Goal: Information Seeking & Learning: Learn about a topic

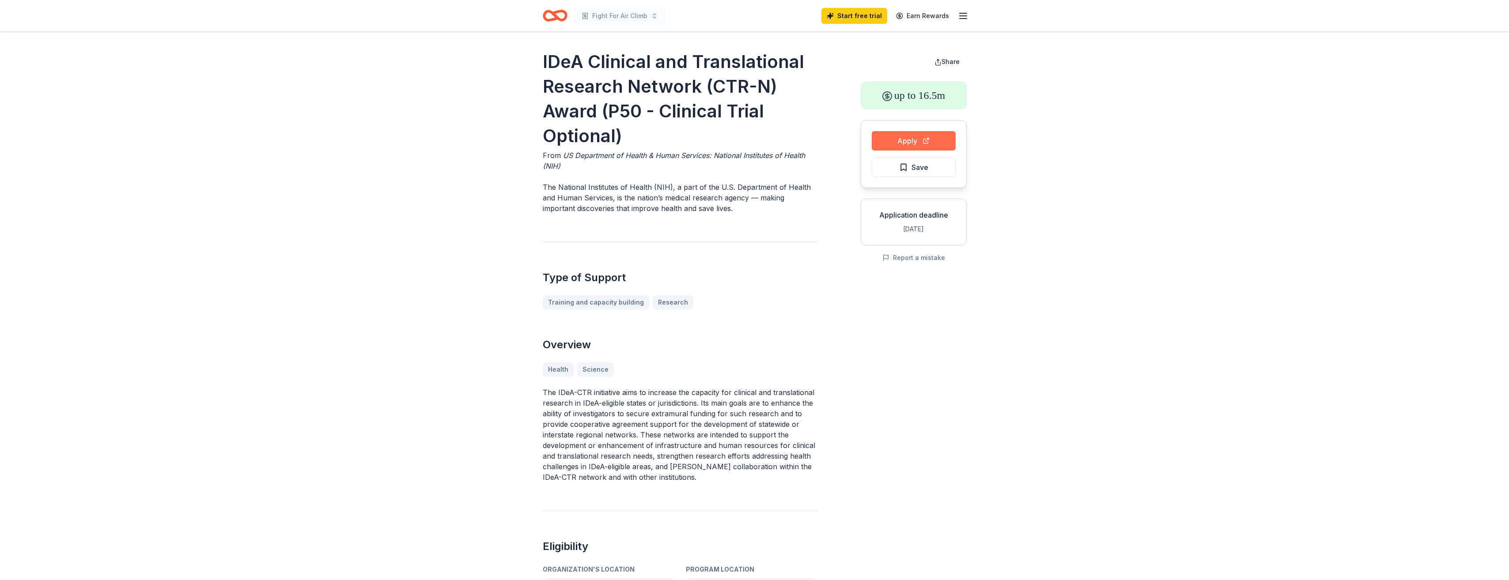
click at [895, 144] on button "Apply" at bounding box center [914, 140] width 84 height 19
click at [558, 15] on icon "Home" at bounding box center [555, 15] width 25 height 21
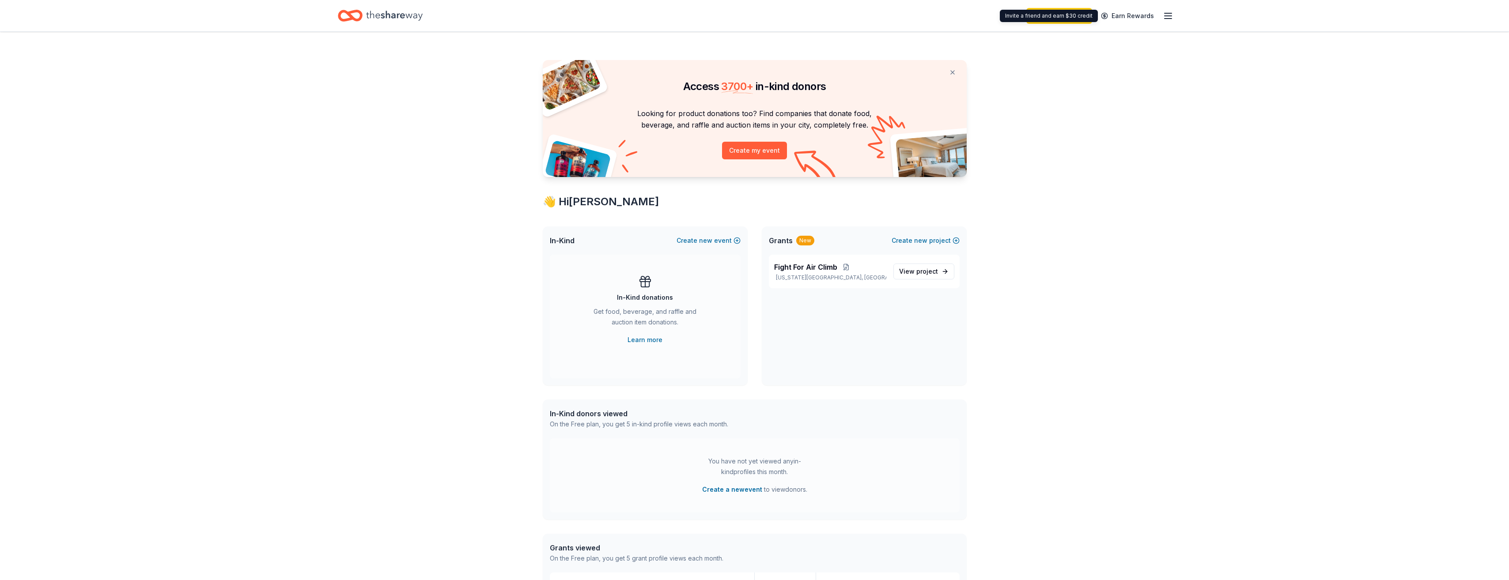
click at [1168, 16] on line "button" at bounding box center [1168, 16] width 7 height 0
click at [387, 12] on icon "Home" at bounding box center [394, 16] width 57 height 10
click at [392, 15] on icon "Home" at bounding box center [394, 16] width 57 height 18
click at [926, 277] on link "View project" at bounding box center [924, 272] width 61 height 16
click at [915, 268] on span "View project" at bounding box center [918, 271] width 39 height 11
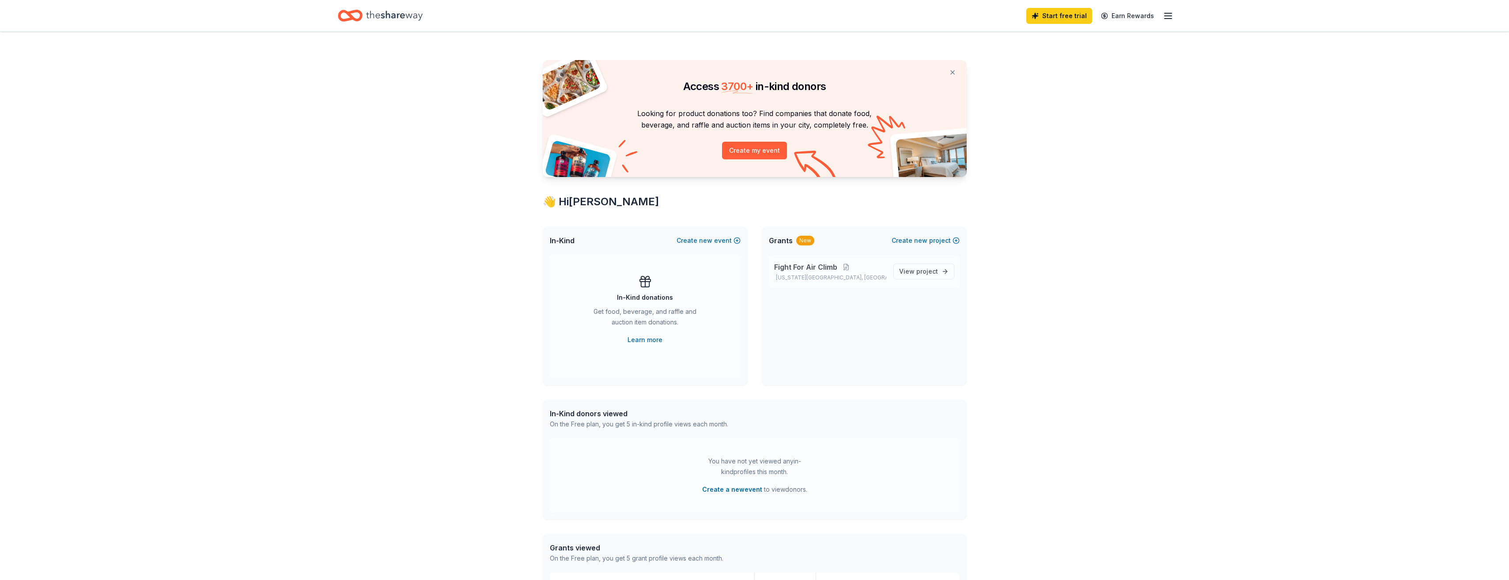
click at [796, 270] on span "Fight For Air Climb" at bounding box center [805, 267] width 63 height 11
drag, startPoint x: 796, startPoint y: 270, endPoint x: 837, endPoint y: 293, distance: 46.7
click at [837, 295] on div "Fight For Air Climb Oklahoma City, OK View project" at bounding box center [864, 275] width 205 height 41
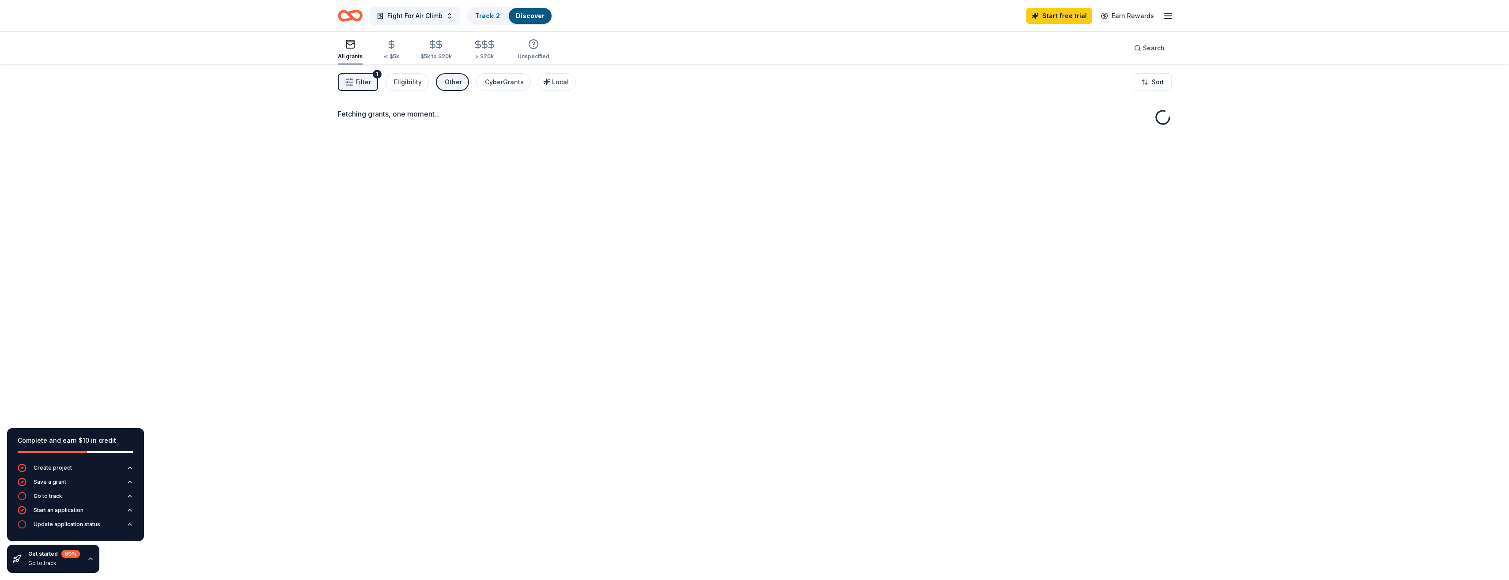
click at [815, 265] on div "Fetching grants, one moment..." at bounding box center [755, 354] width 905 height 580
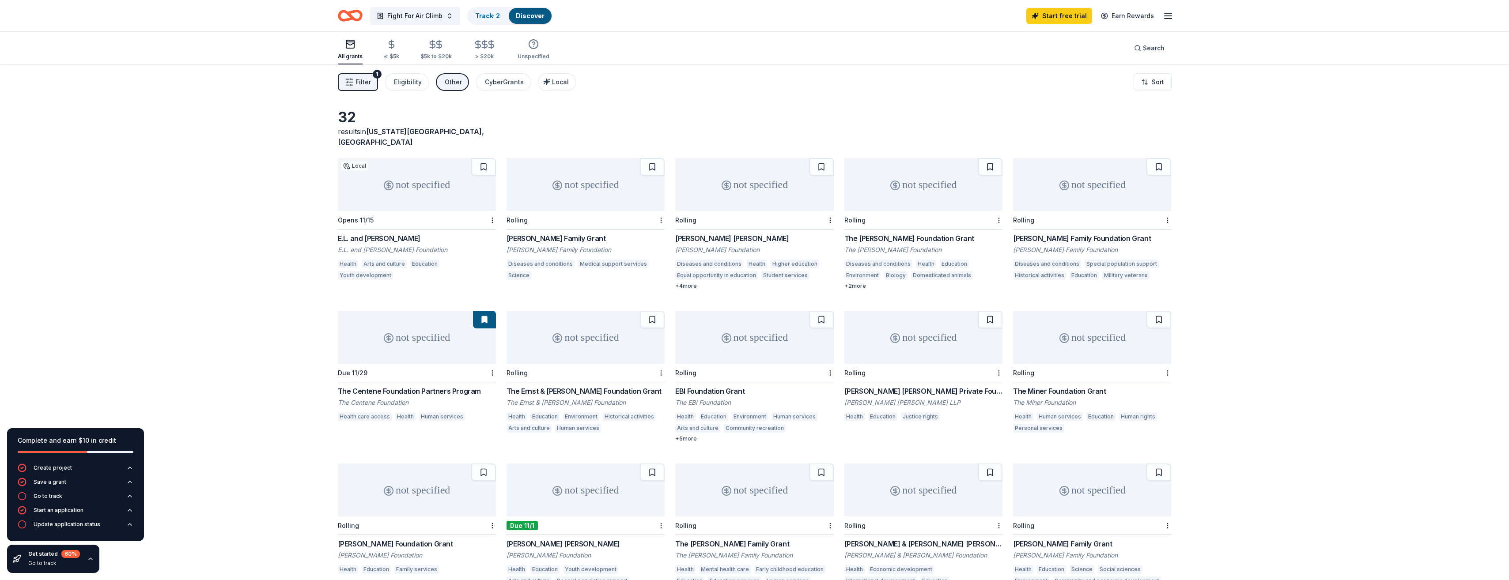
click at [422, 233] on div "E.L. and [PERSON_NAME]" at bounding box center [417, 238] width 158 height 11
click at [534, 233] on div "Wrobel Family Grant" at bounding box center [586, 238] width 158 height 11
click at [746, 233] on div "Charles A. Micale Grant" at bounding box center [754, 238] width 158 height 11
click at [654, 159] on button at bounding box center [652, 167] width 25 height 18
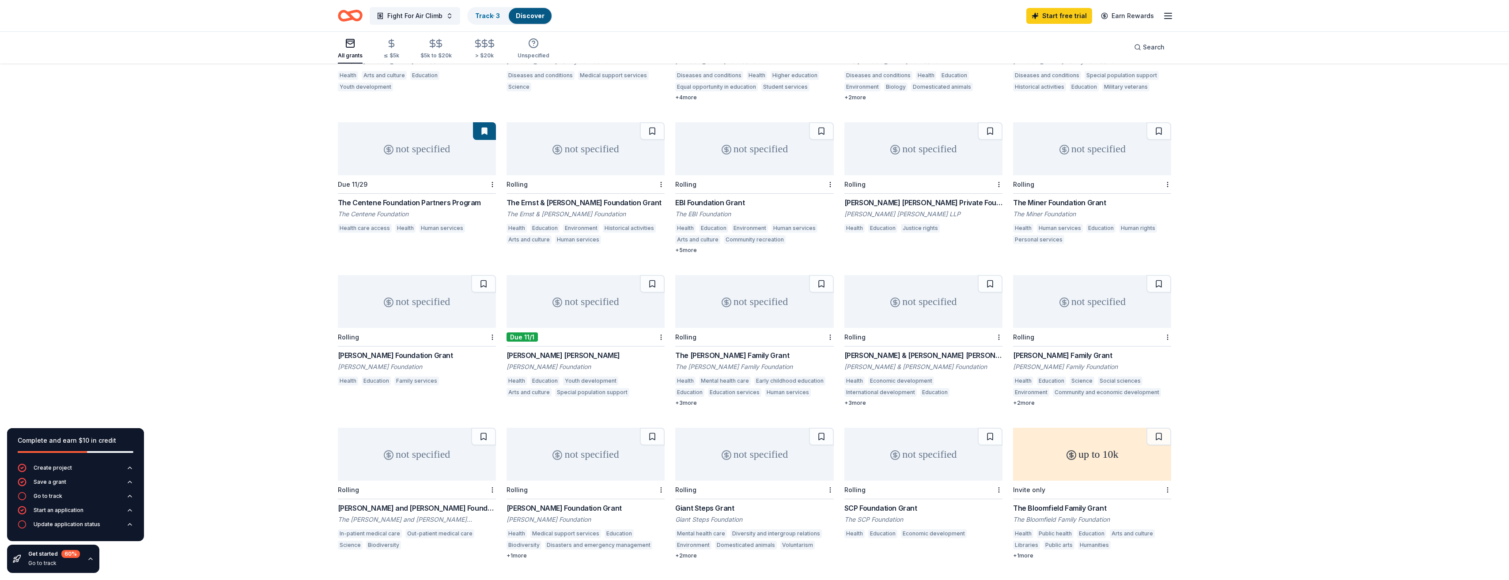
scroll to position [177, 0]
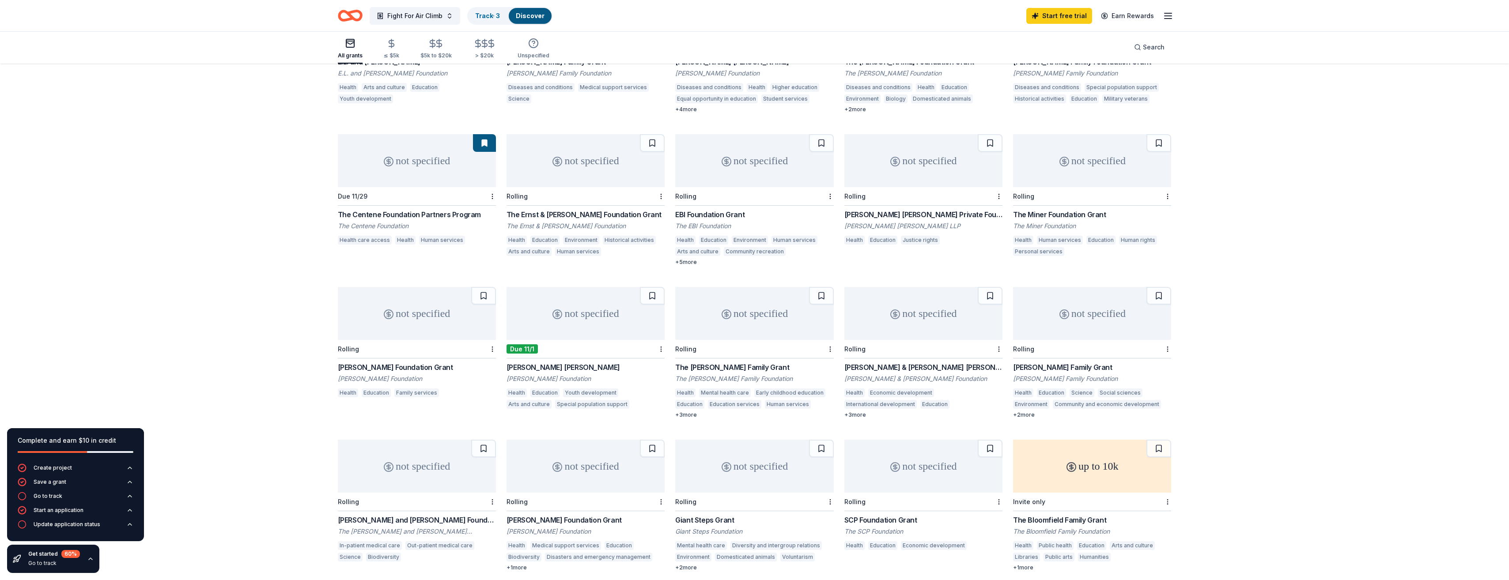
click at [553, 321] on div "not specified" at bounding box center [586, 313] width 158 height 53
click at [380, 362] on div "[PERSON_NAME] Foundation Grant" at bounding box center [417, 367] width 158 height 11
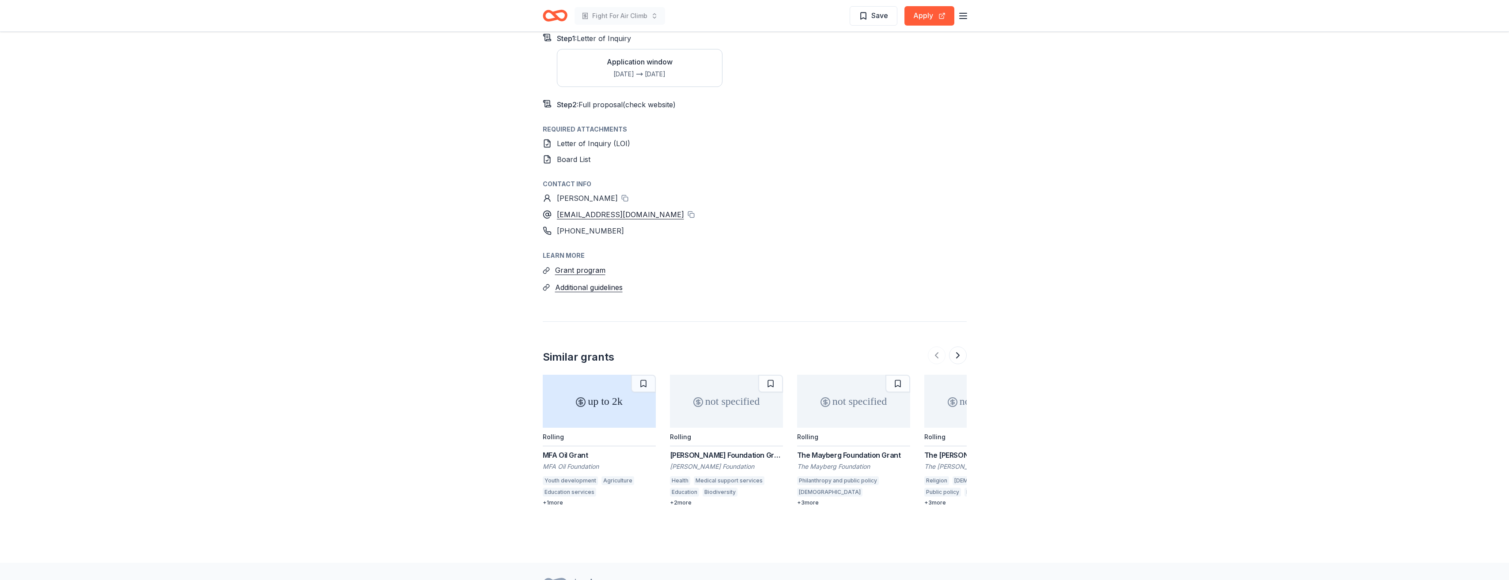
scroll to position [749, 0]
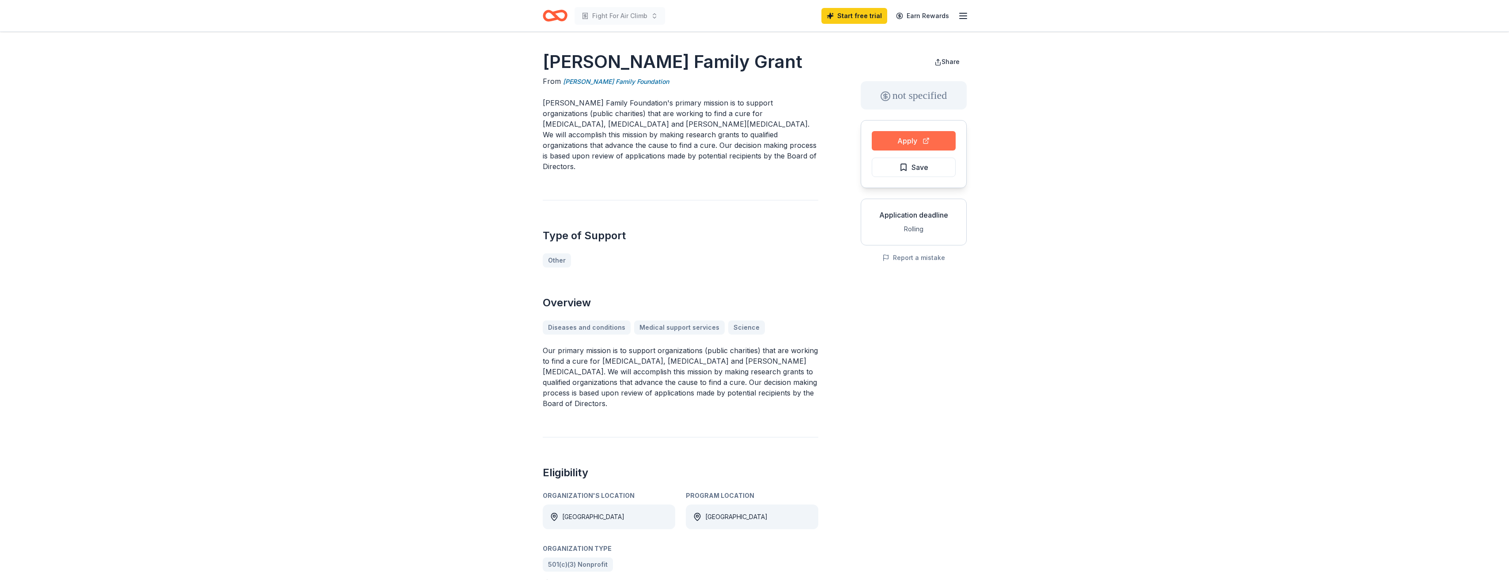
click at [933, 133] on button "Apply" at bounding box center [914, 140] width 84 height 19
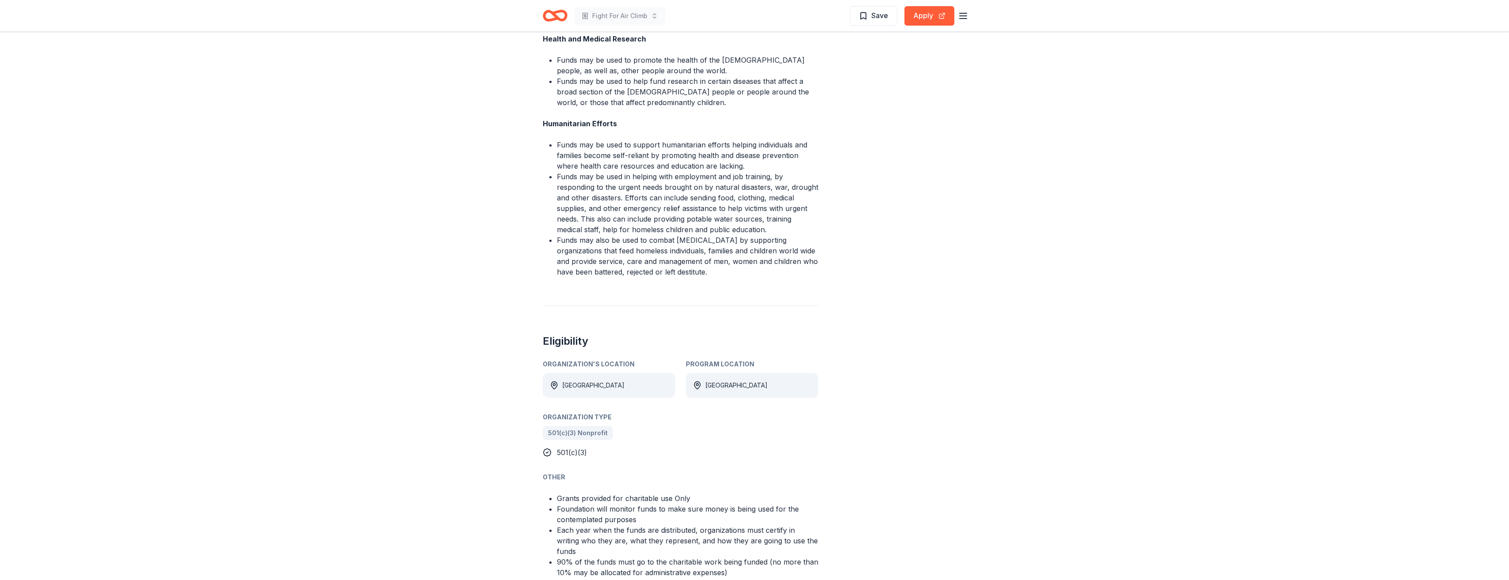
scroll to position [530, 0]
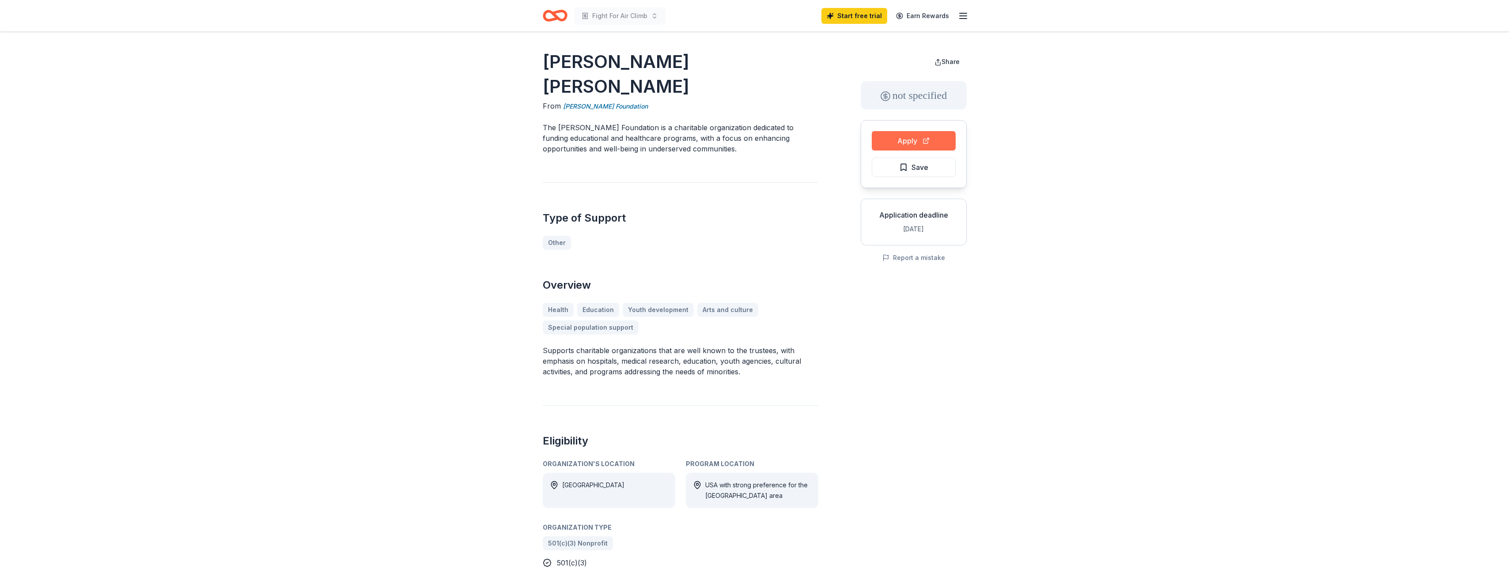
click at [936, 139] on button "Apply" at bounding box center [914, 140] width 84 height 19
click at [913, 133] on button "Apply" at bounding box center [914, 140] width 84 height 19
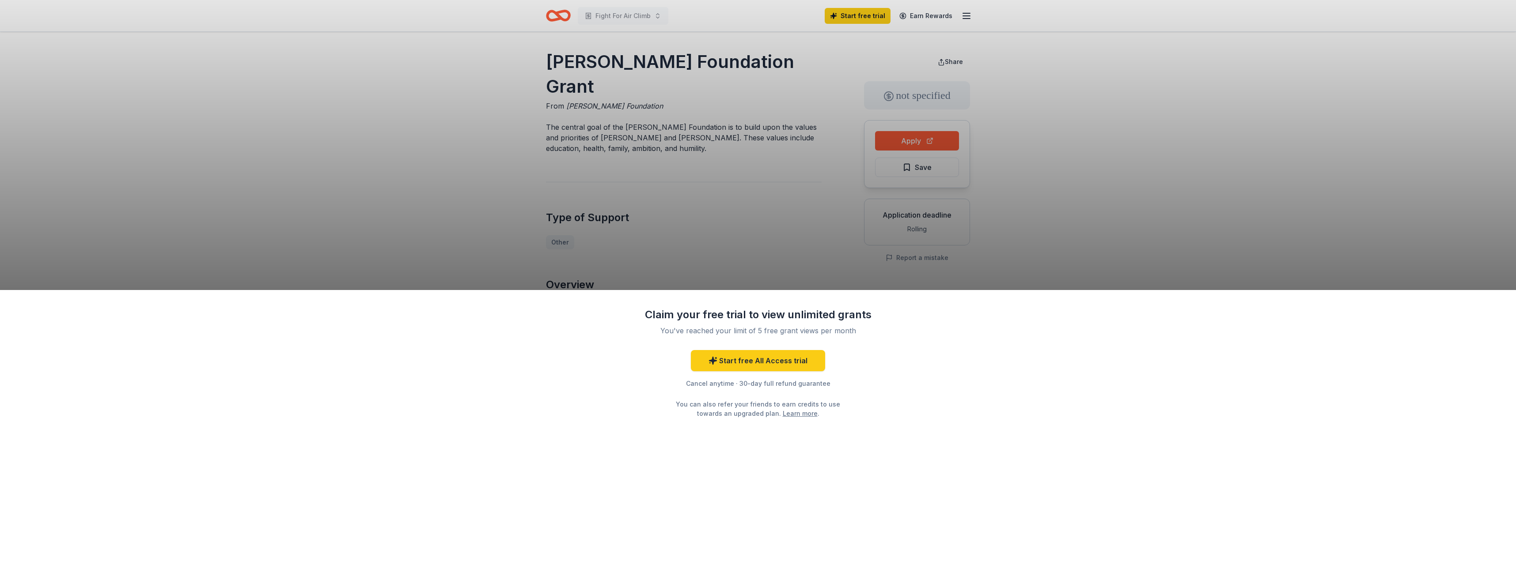
click at [686, 136] on div "Claim your free trial to view unlimited grants You've reached your limit of 5 f…" at bounding box center [758, 290] width 1516 height 580
